Goal: Information Seeking & Learning: Learn about a topic

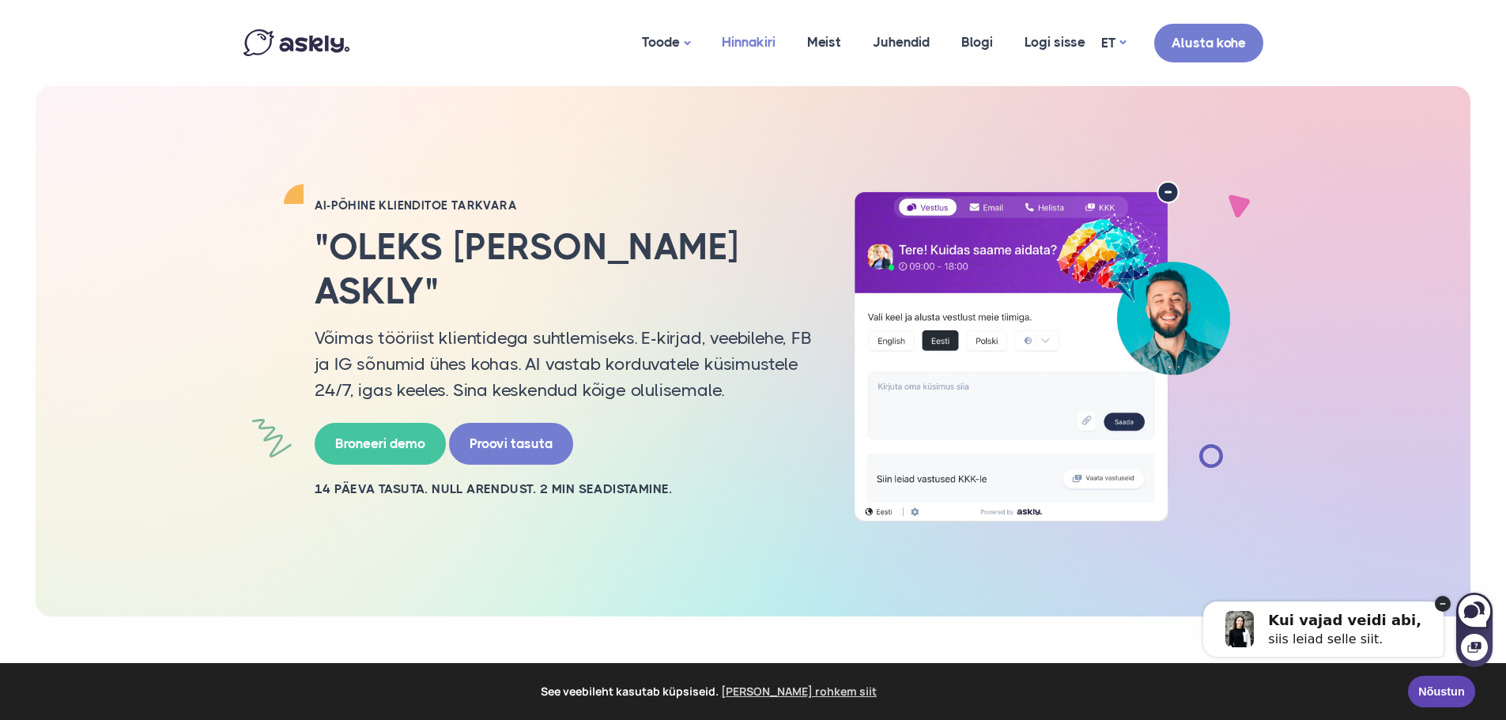
click at [761, 32] on link "Hinnakiri" at bounding box center [748, 42] width 85 height 77
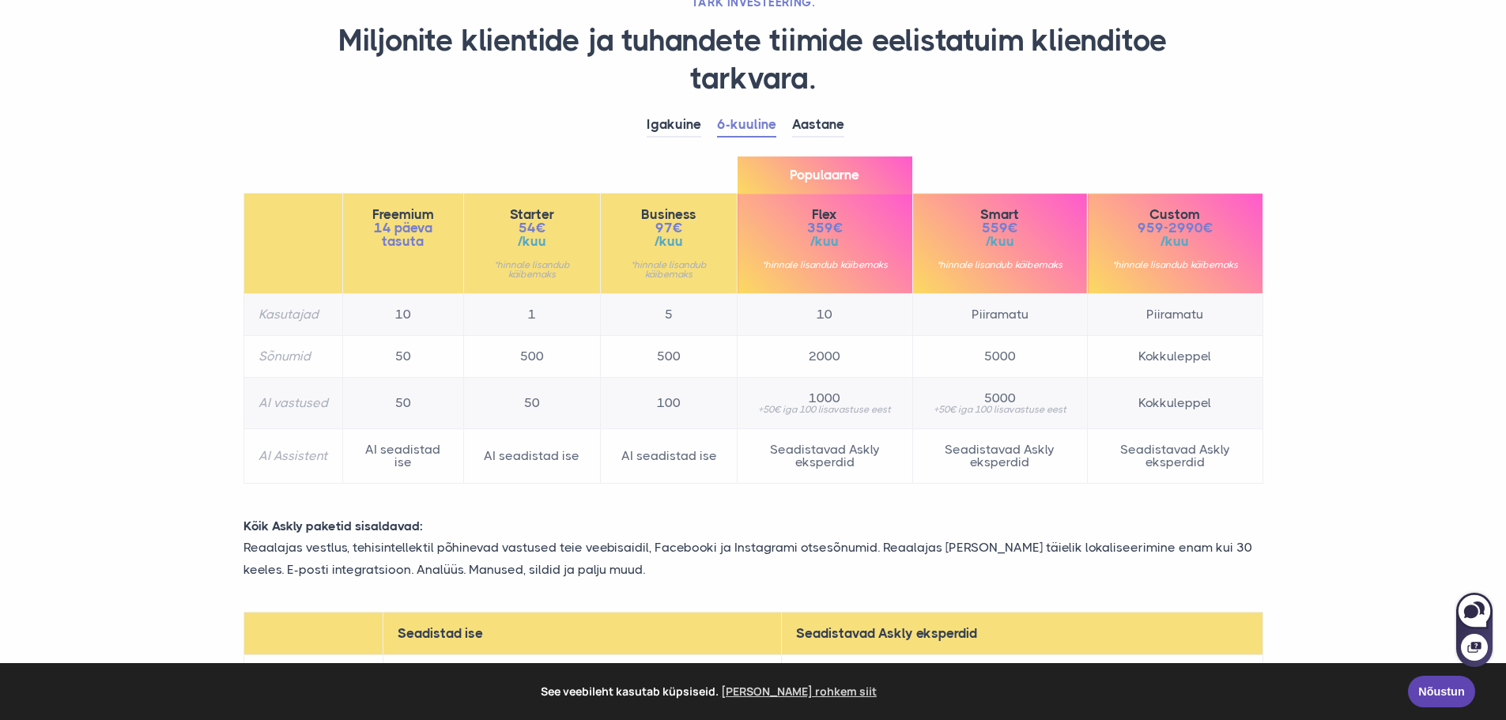
scroll to position [158, 0]
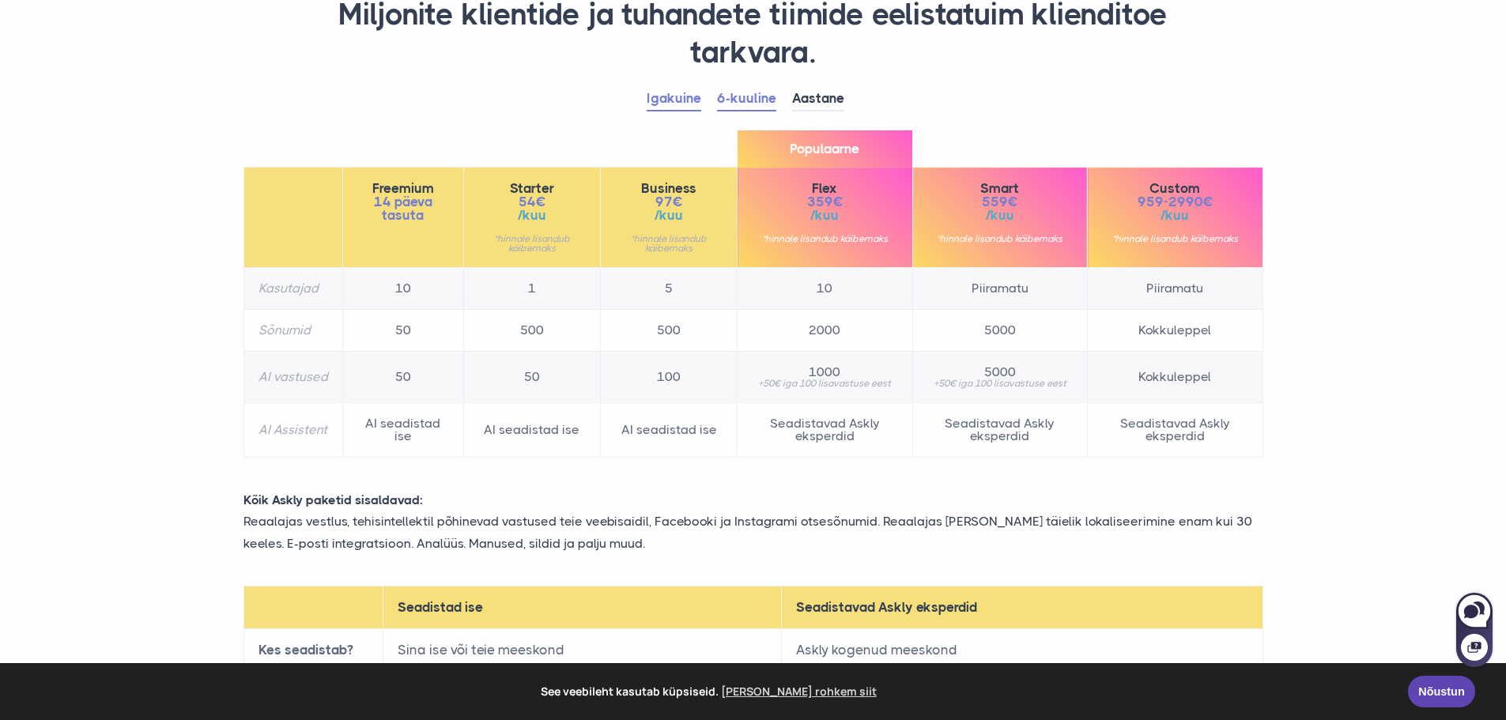
click at [664, 105] on link "Igakuine" at bounding box center [674, 99] width 55 height 25
click at [745, 96] on link "6-kuuline" at bounding box center [746, 99] width 59 height 25
click at [678, 100] on link "Igakuine" at bounding box center [674, 99] width 55 height 25
click at [829, 102] on link "Aastane" at bounding box center [818, 99] width 52 height 25
click at [681, 95] on link "Igakuine" at bounding box center [674, 99] width 55 height 25
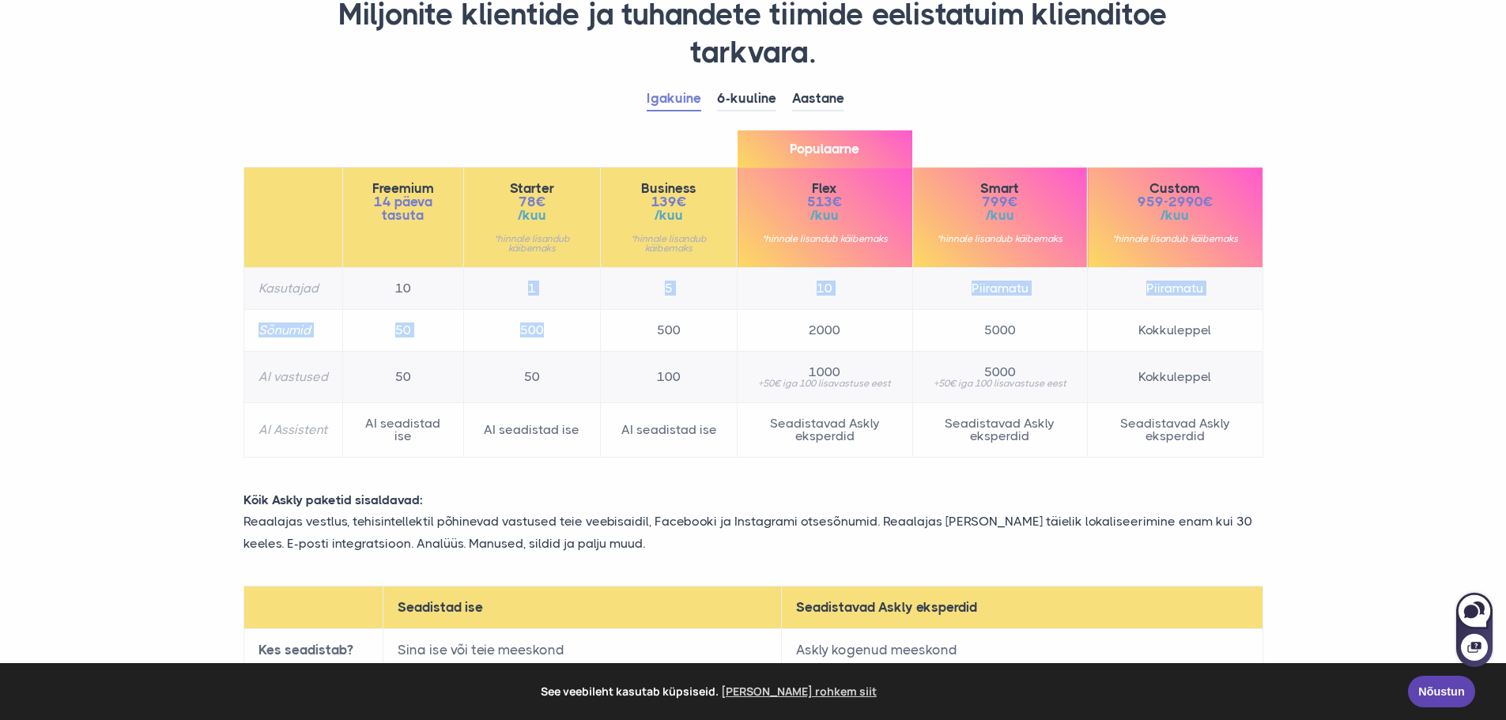
drag, startPoint x: 531, startPoint y: 287, endPoint x: 546, endPoint y: 332, distance: 47.8
click at [546, 341] on tbody "Kasutajad 10 1 5 10 Piiramatu Piiramatu Sõnumid 50 500 500 2000 5000 Kokkuleppe…" at bounding box center [753, 363] width 1019 height 190
click at [546, 331] on td "500" at bounding box center [531, 331] width 137 height 42
click at [538, 327] on td "500" at bounding box center [531, 331] width 137 height 42
drag, startPoint x: 546, startPoint y: 328, endPoint x: 514, endPoint y: 331, distance: 31.7
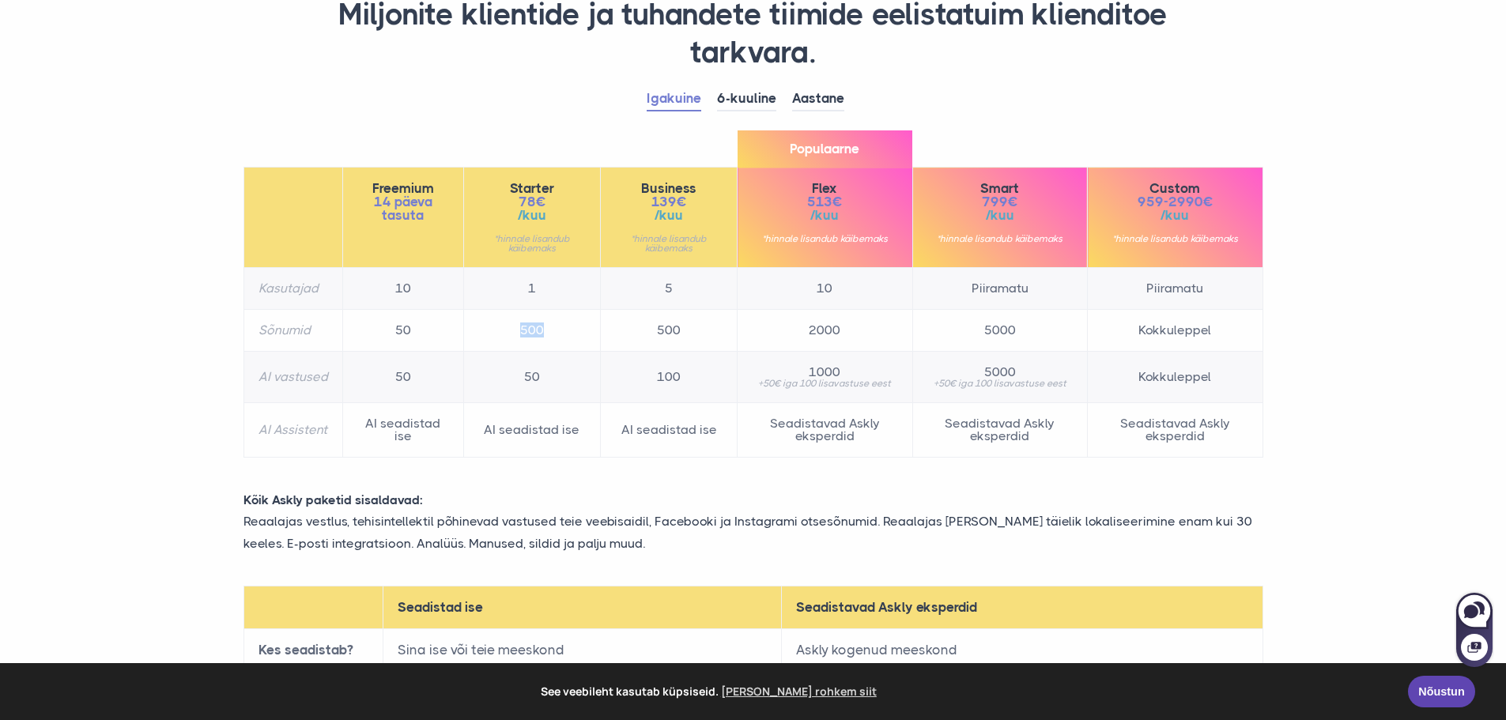
click at [514, 331] on td "500" at bounding box center [531, 331] width 137 height 42
drag, startPoint x: 544, startPoint y: 384, endPoint x: 520, endPoint y: 379, distance: 25.1
click at [520, 379] on td "50" at bounding box center [531, 377] width 137 height 51
drag, startPoint x: 576, startPoint y: 434, endPoint x: 557, endPoint y: 429, distance: 19.6
click at [481, 426] on td "AI seadistad ise" at bounding box center [531, 430] width 137 height 55
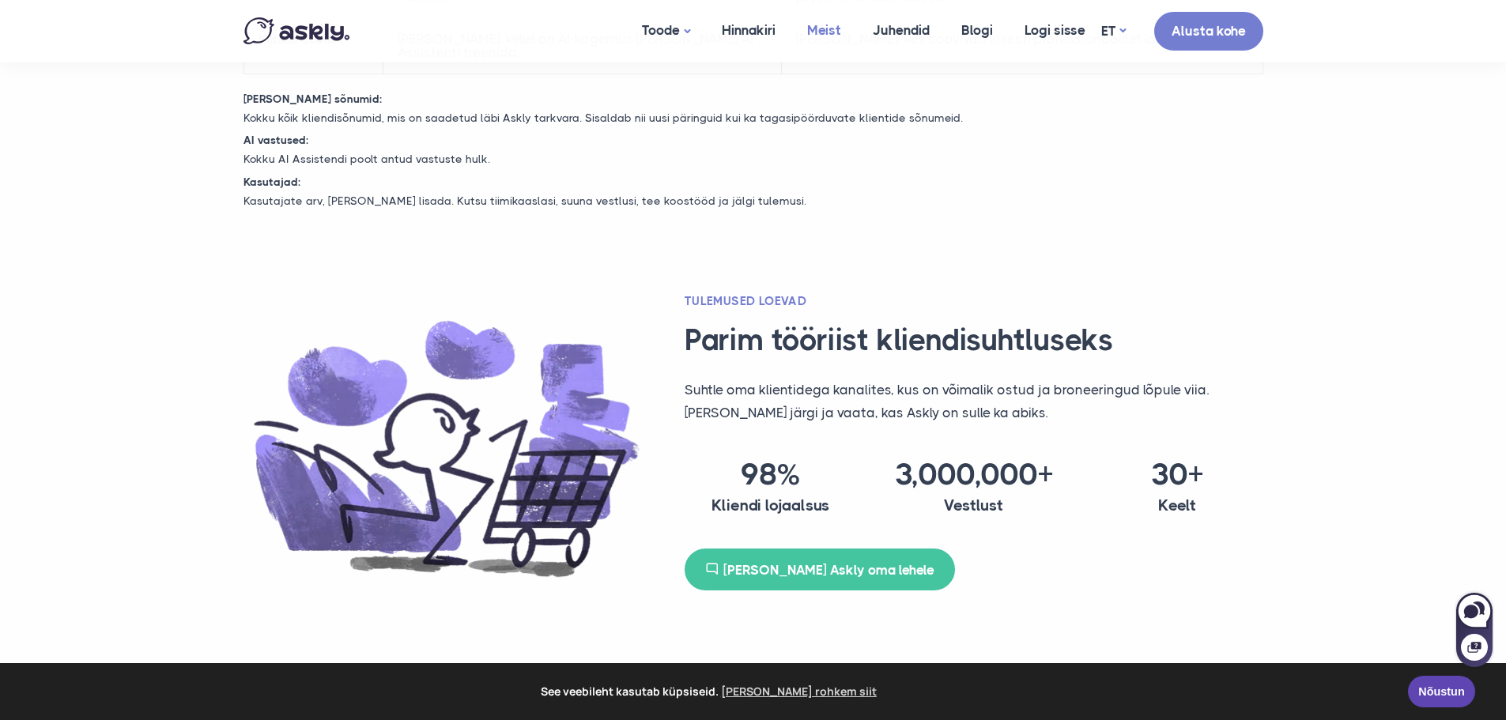
scroll to position [642, 0]
